Goal: Transaction & Acquisition: Book appointment/travel/reservation

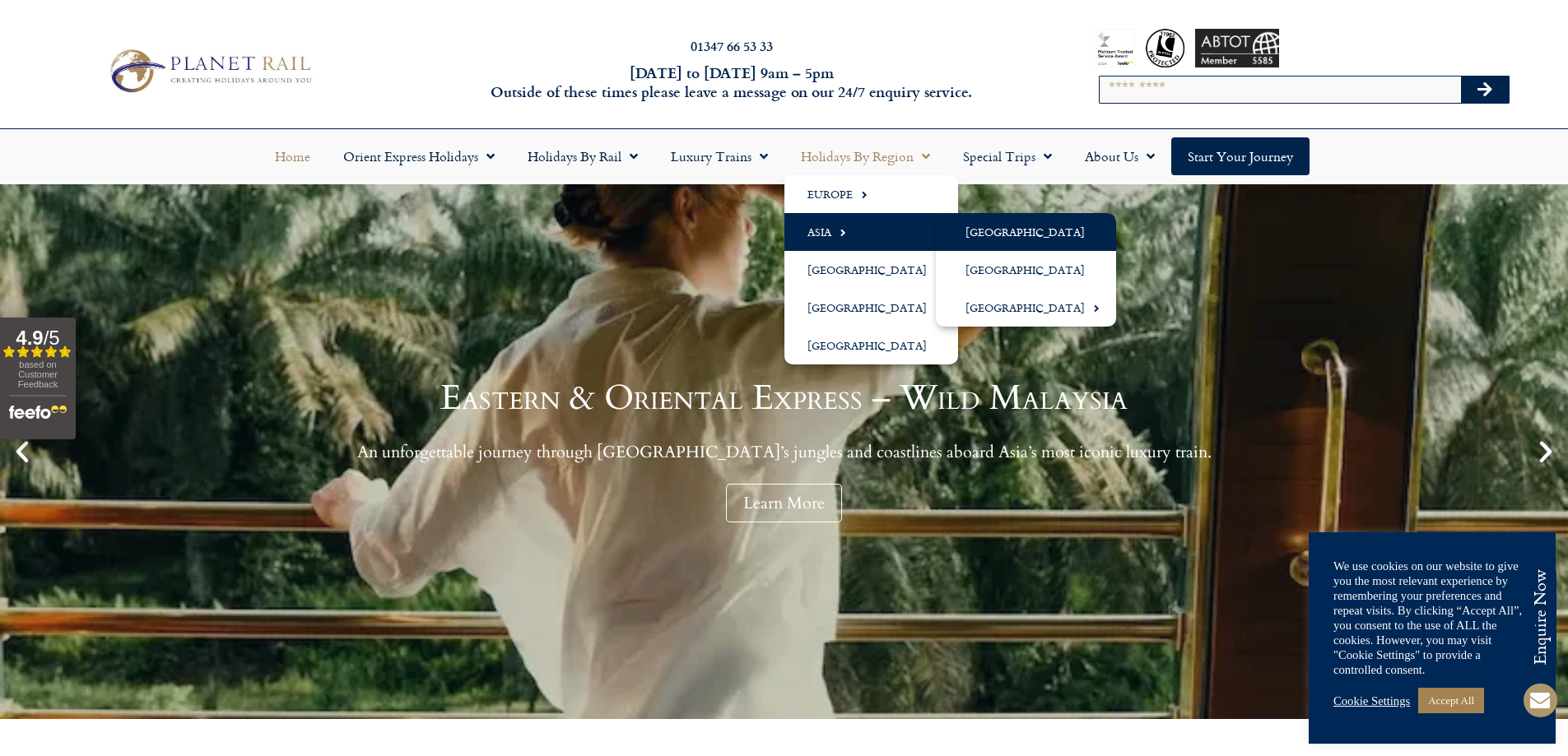
click at [973, 231] on link "[GEOGRAPHIC_DATA]" at bounding box center [1026, 231] width 180 height 38
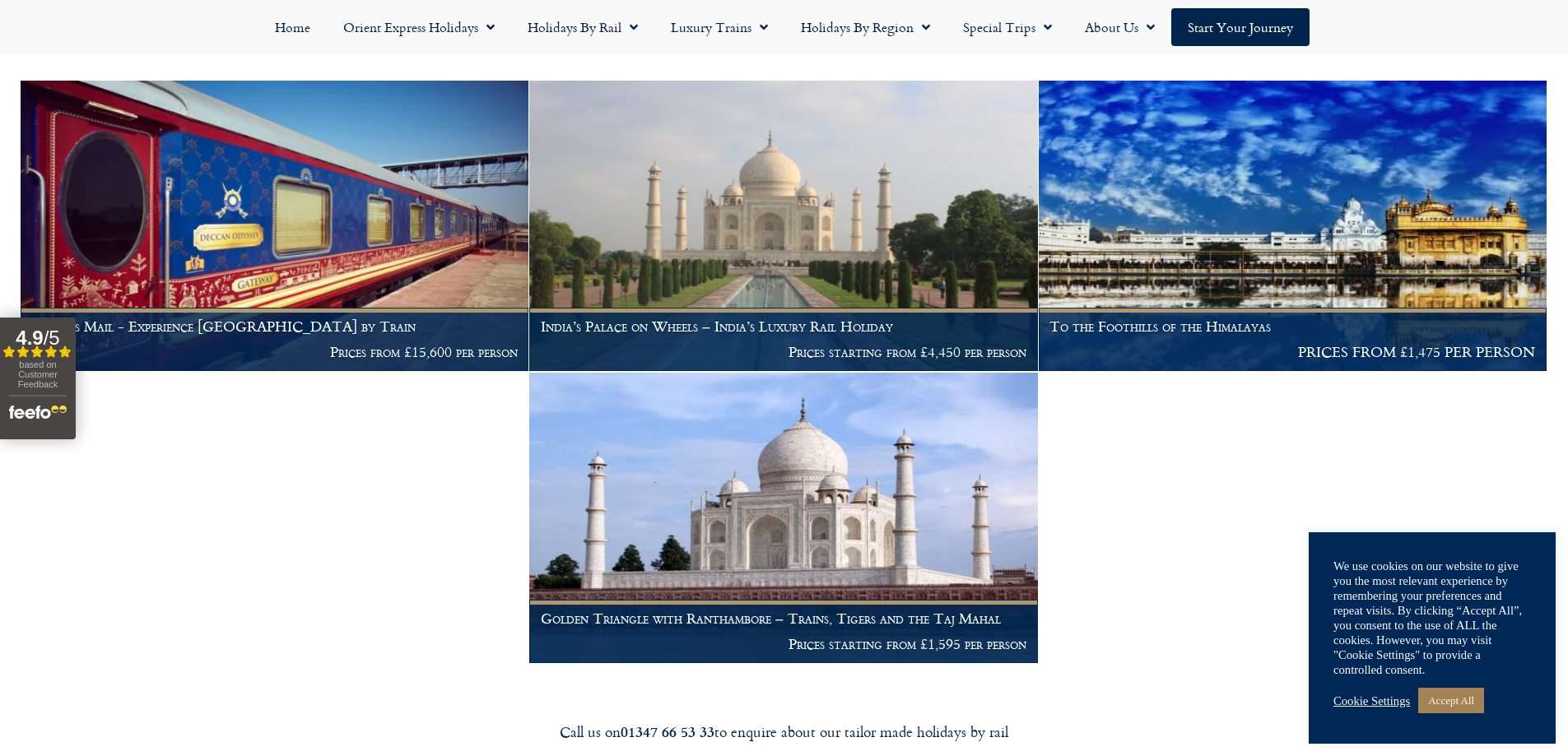
scroll to position [494, 0]
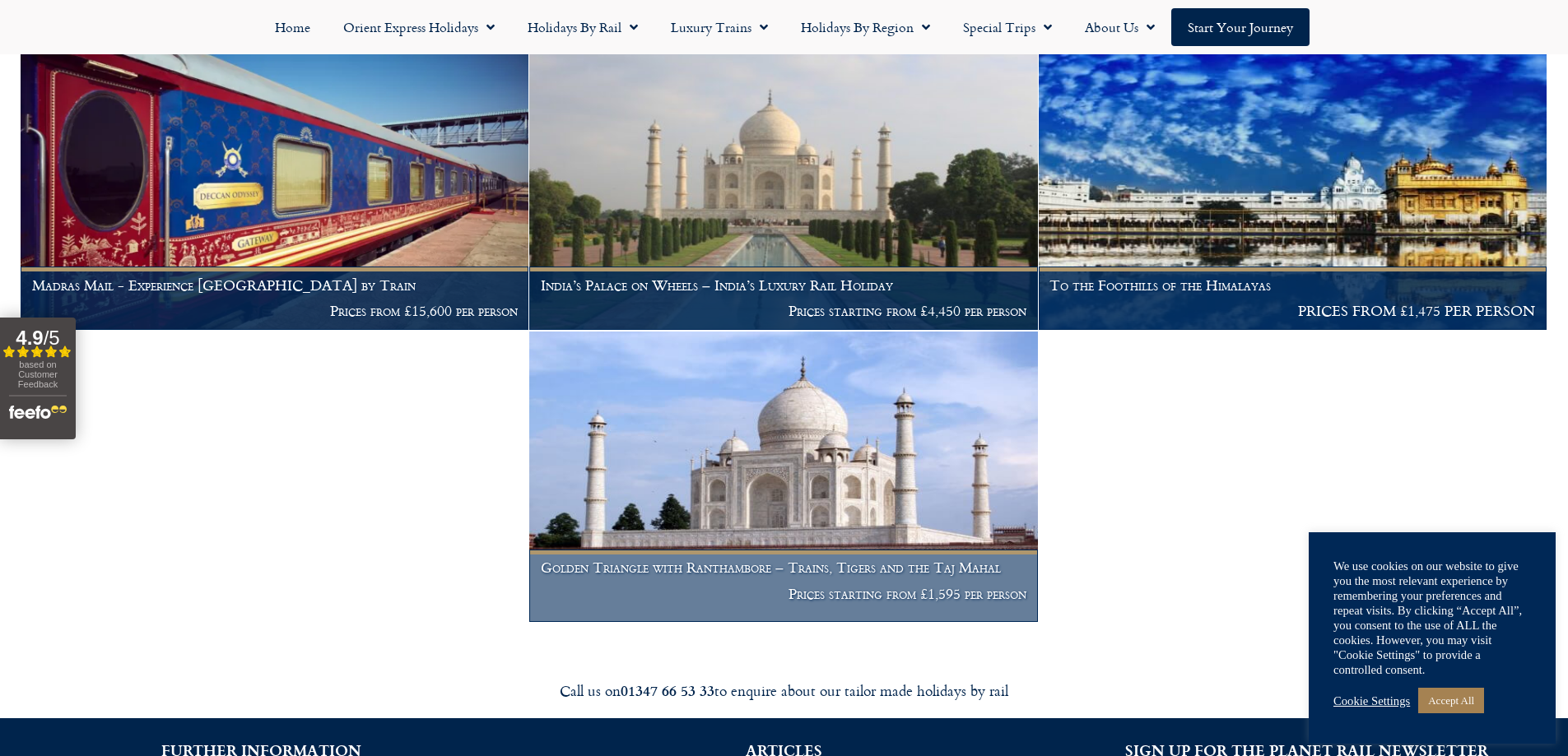
click at [674, 560] on h1 "Golden Triangle with Ranthambore – Trains, Tigers and the Taj Mahal" at bounding box center [783, 568] width 485 height 17
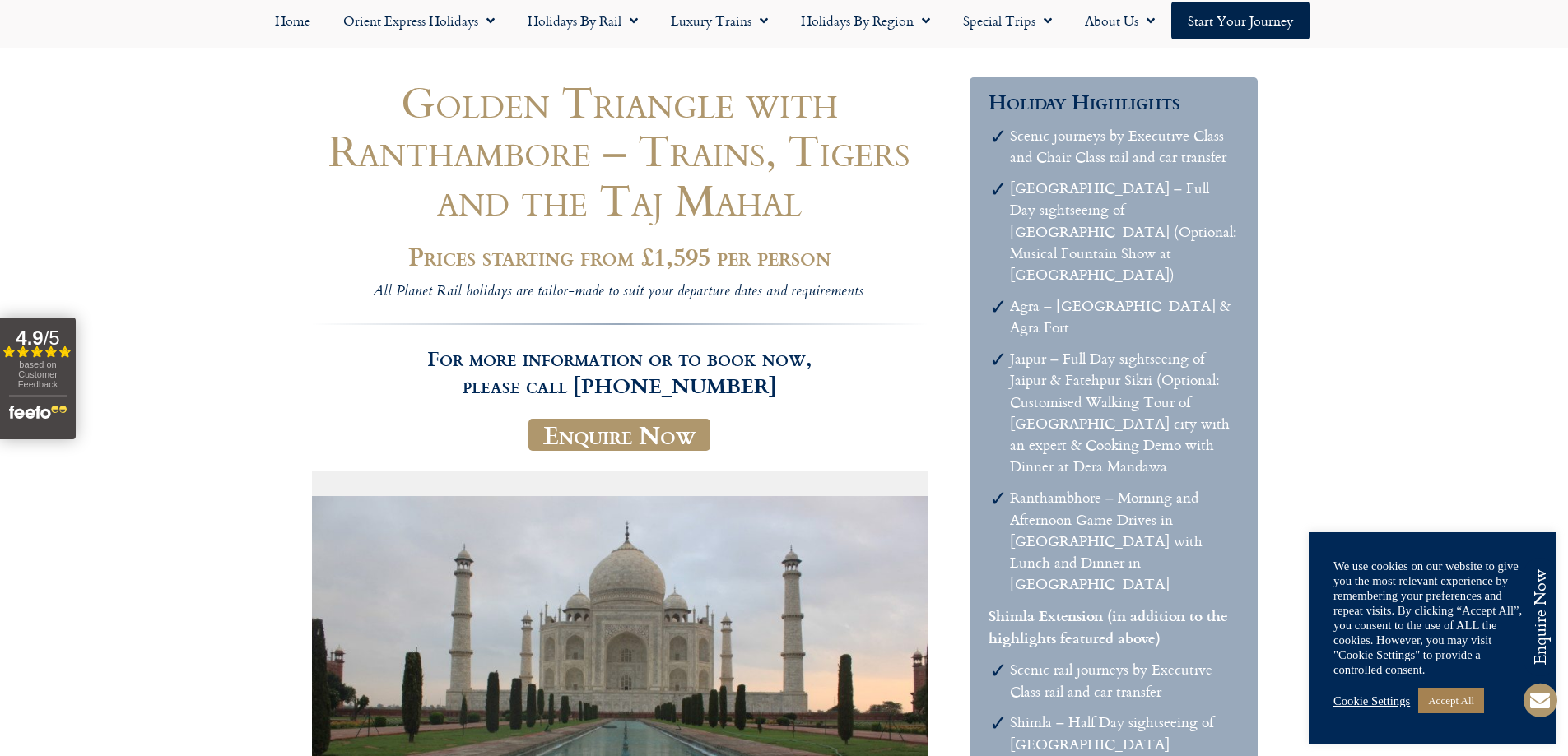
scroll to position [164, 0]
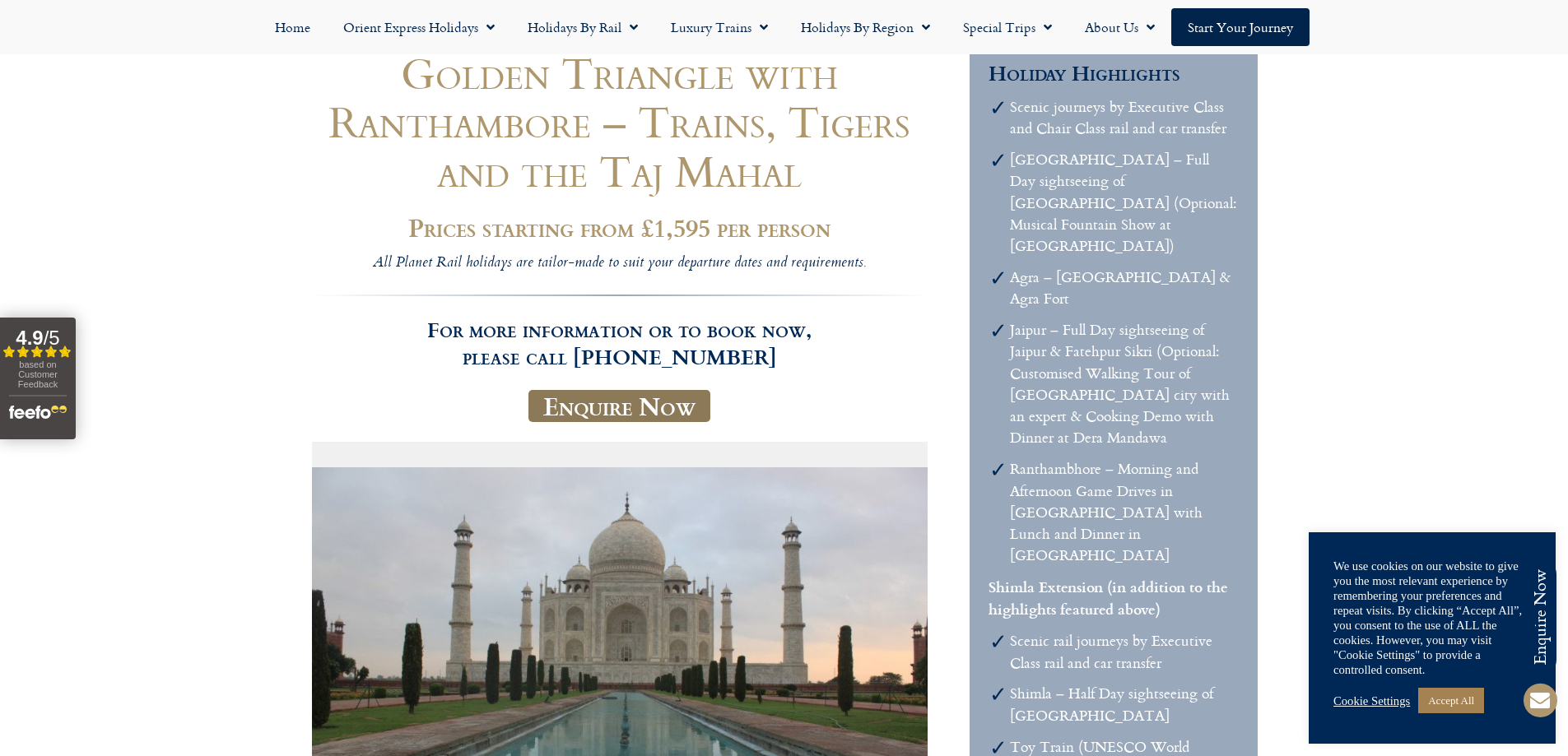
click at [611, 408] on link "Enquire Now" at bounding box center [619, 406] width 182 height 33
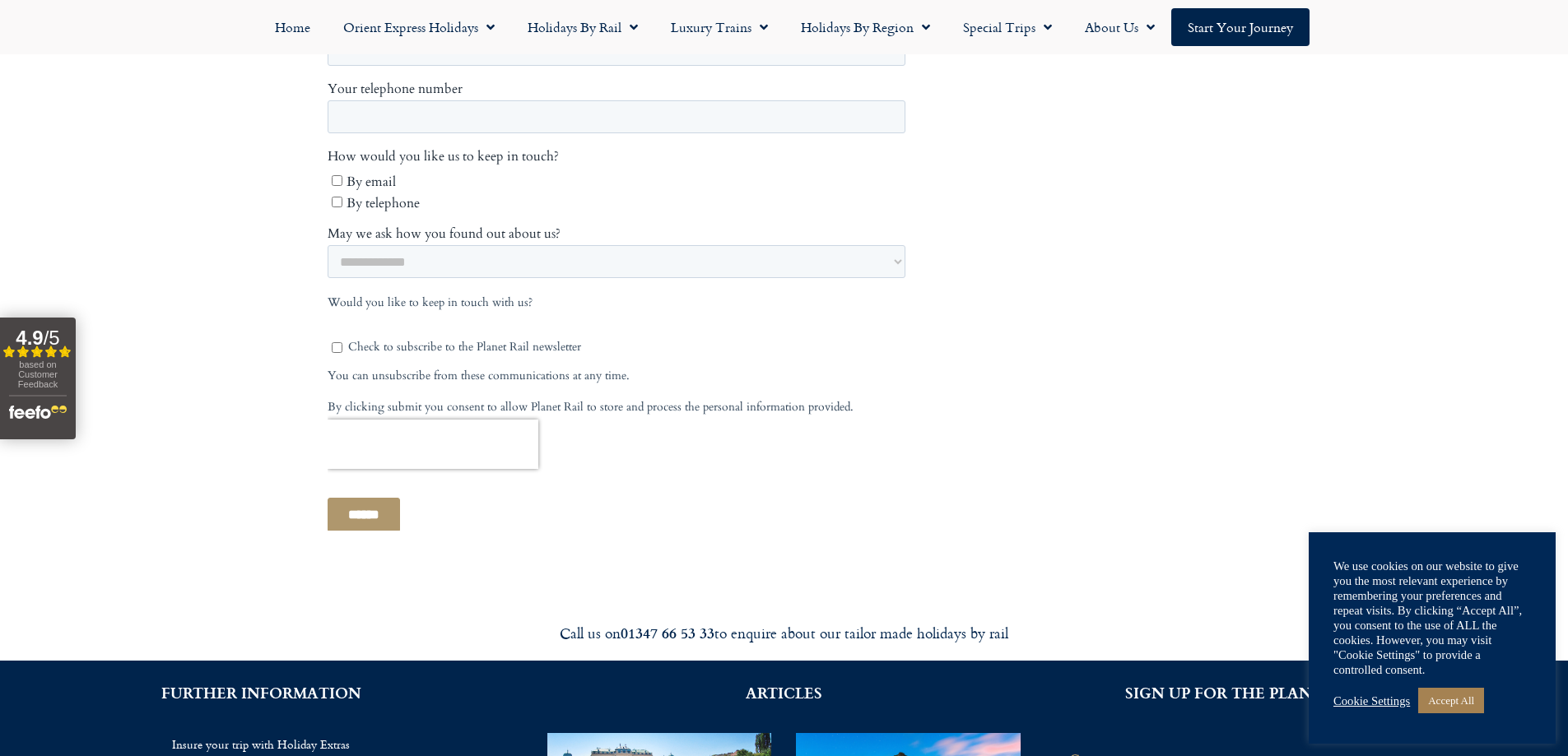
scroll to position [905, 0]
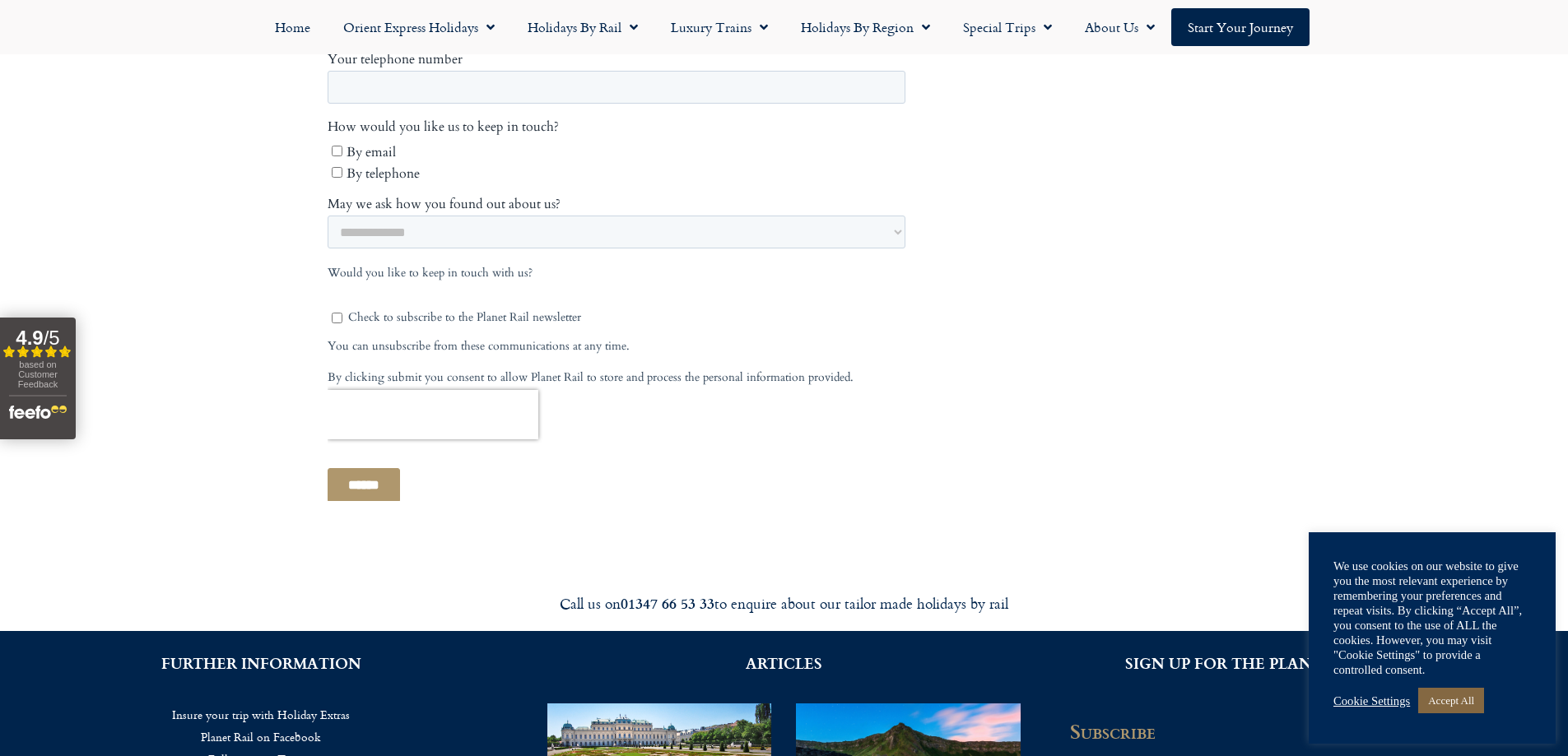
click at [1451, 696] on link "Accept All" at bounding box center [1450, 700] width 66 height 25
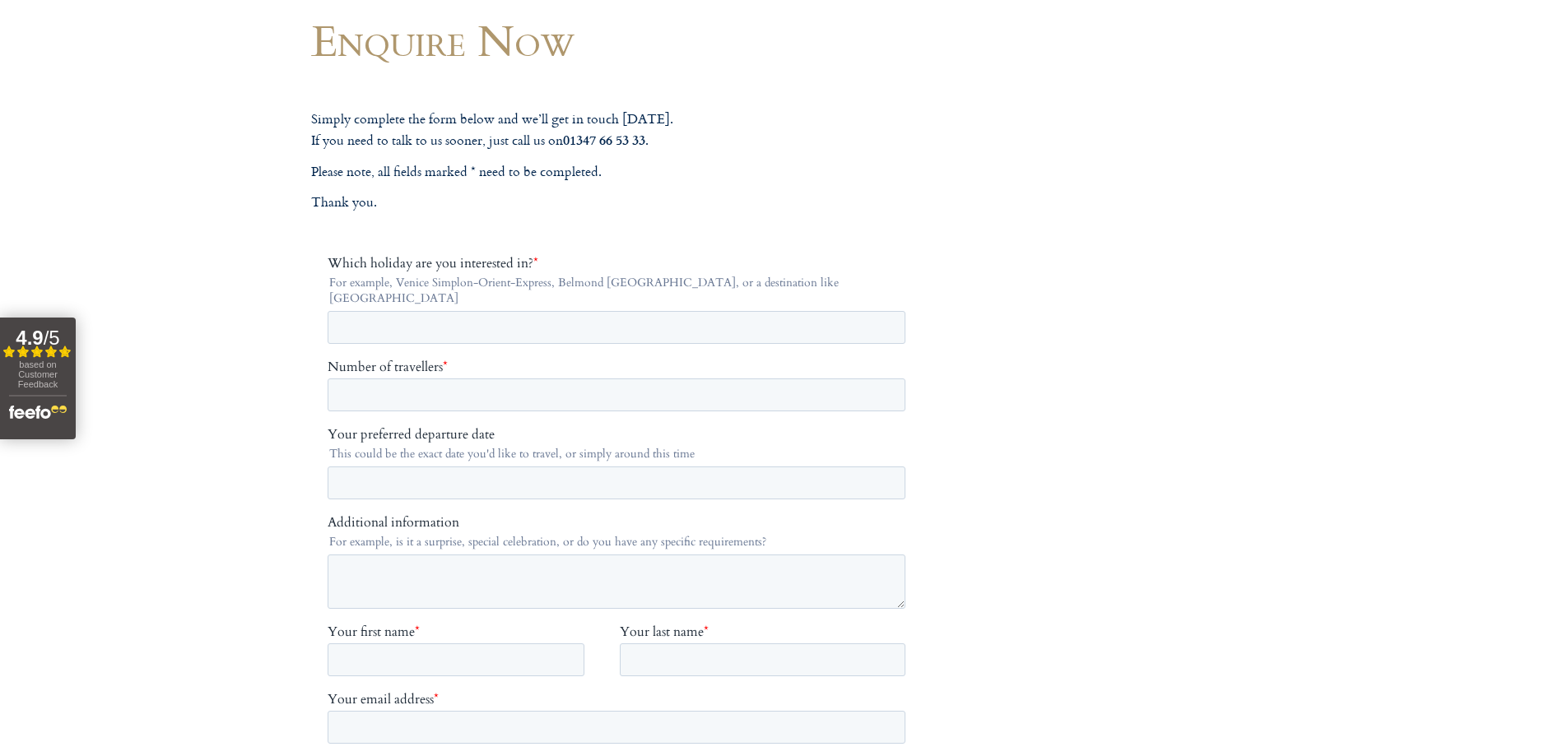
scroll to position [0, 0]
